Goal: Task Accomplishment & Management: Complete application form

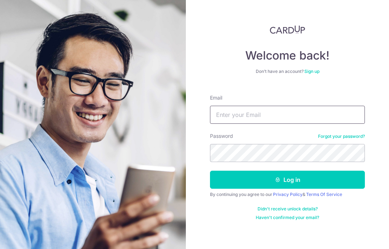
click at [343, 119] on input "Email" at bounding box center [287, 115] width 155 height 18
type input "Jason.desouza@claevents.com.sg"
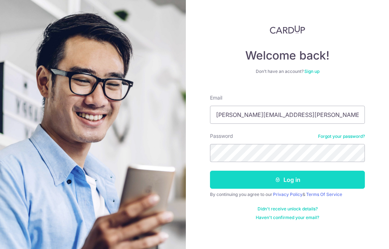
click at [335, 182] on button "Log in" at bounding box center [287, 180] width 155 height 18
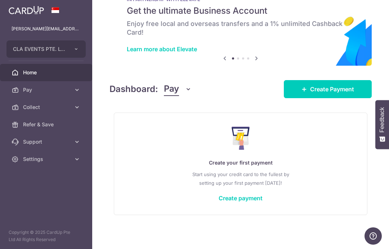
scroll to position [27, 0]
click at [0, 0] on icon "button" at bounding box center [0, 0] width 0 height 0
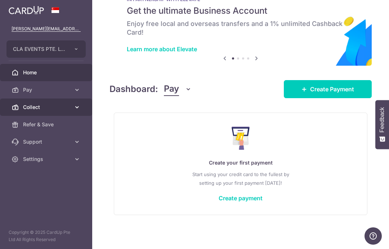
click at [37, 106] on span "Collect" at bounding box center [47, 106] width 48 height 7
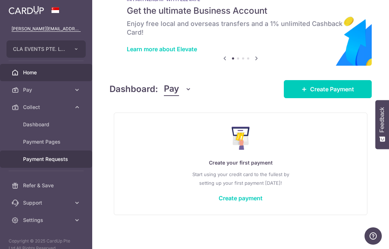
click at [49, 162] on span "Payment Requests" at bounding box center [47, 158] width 48 height 7
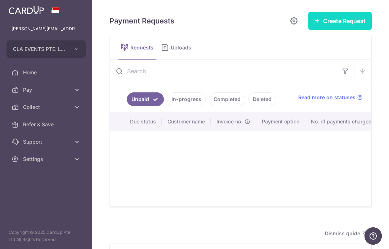
click at [334, 30] on button "Create Request" at bounding box center [340, 21] width 63 height 18
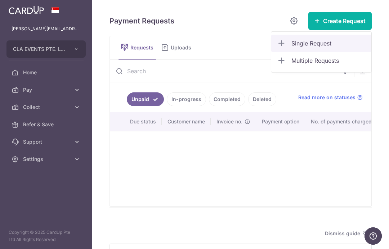
click at [310, 48] on span "Single Request" at bounding box center [329, 43] width 74 height 9
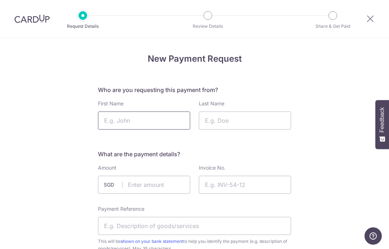
click at [133, 129] on input "First Name" at bounding box center [144, 120] width 92 height 18
click at [140, 121] on input "First Name" at bounding box center [144, 120] width 92 height 18
type input "Charrell"
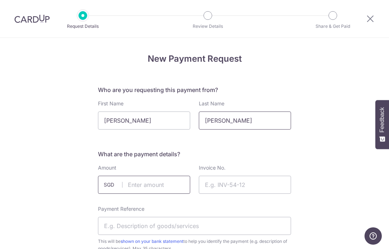
type input "Lew"
click at [151, 188] on input "text" at bounding box center [144, 185] width 92 height 18
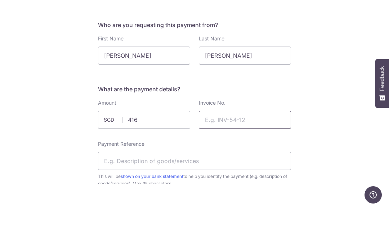
click at [235, 152] on input "Invoice No." at bounding box center [245, 161] width 92 height 18
type input "416.00"
type input "100197"
click at [122, 193] on input "Payment Reference" at bounding box center [194, 202] width 193 height 18
paste input "Financial Consolidation Masterclass"
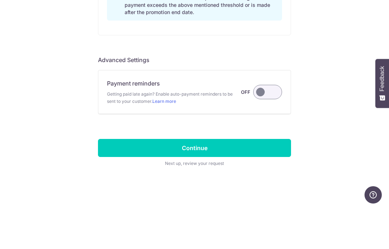
scroll to position [610, 0]
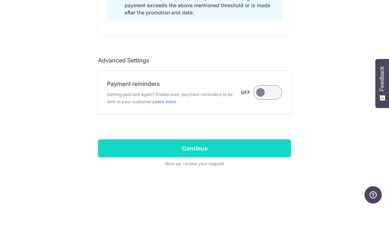
type input "Financial Consolidation Masterclass"
click at [237, 180] on input "Continue" at bounding box center [194, 189] width 193 height 18
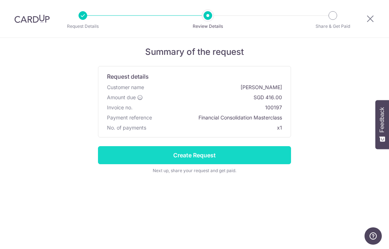
click at [217, 158] on input "Create Request" at bounding box center [194, 155] width 193 height 18
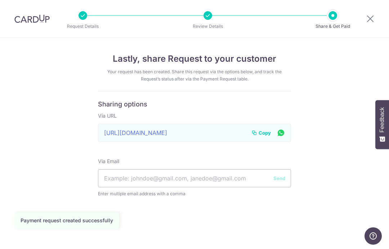
click at [265, 132] on span "Copy" at bounding box center [265, 132] width 12 height 7
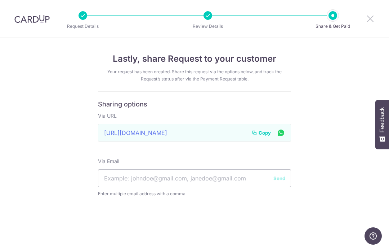
click at [367, 16] on icon at bounding box center [370, 18] width 9 height 9
click at [372, 18] on icon at bounding box center [370, 18] width 9 height 9
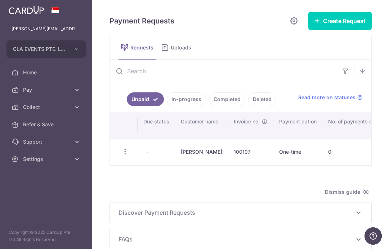
click at [0, 0] on icon "button" at bounding box center [0, 0] width 0 height 0
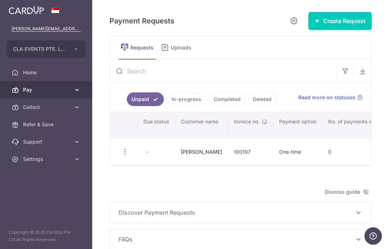
click at [35, 87] on span "Pay" at bounding box center [47, 89] width 48 height 7
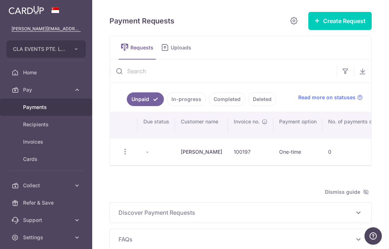
click at [37, 106] on span "Payments" at bounding box center [47, 106] width 48 height 7
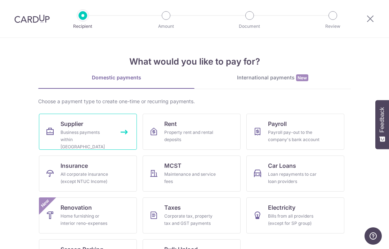
click at [74, 133] on div "Business payments within [GEOGRAPHIC_DATA]" at bounding box center [87, 140] width 52 height 22
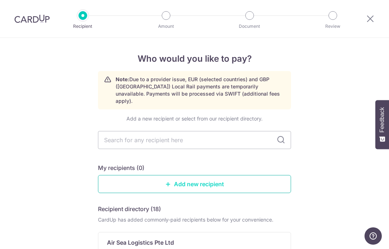
click at [197, 181] on link "Add new recipient" at bounding box center [194, 184] width 193 height 18
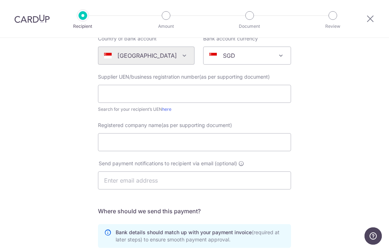
scroll to position [81, 0]
